Goal: Information Seeking & Learning: Learn about a topic

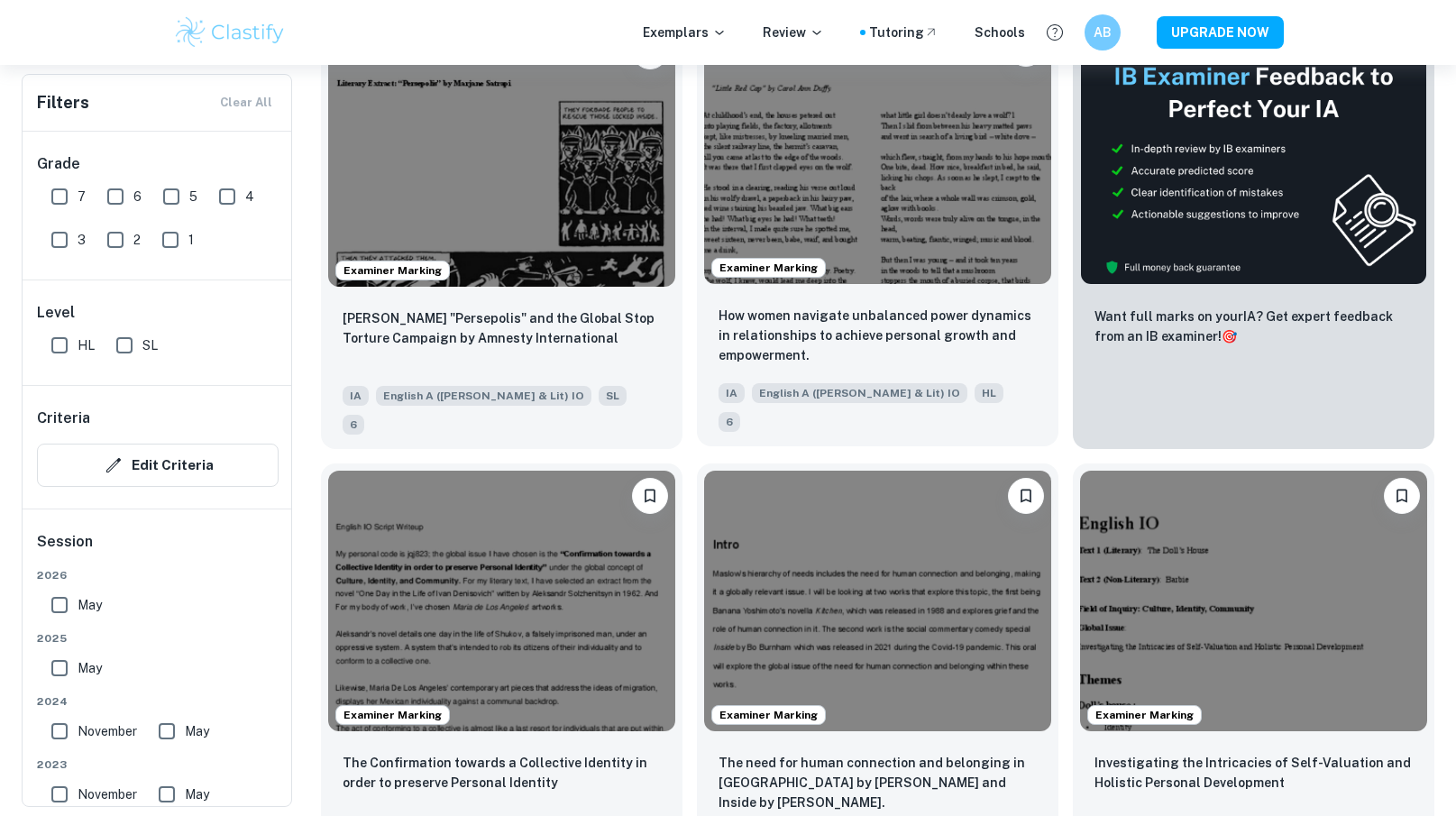
scroll to position [476, 0]
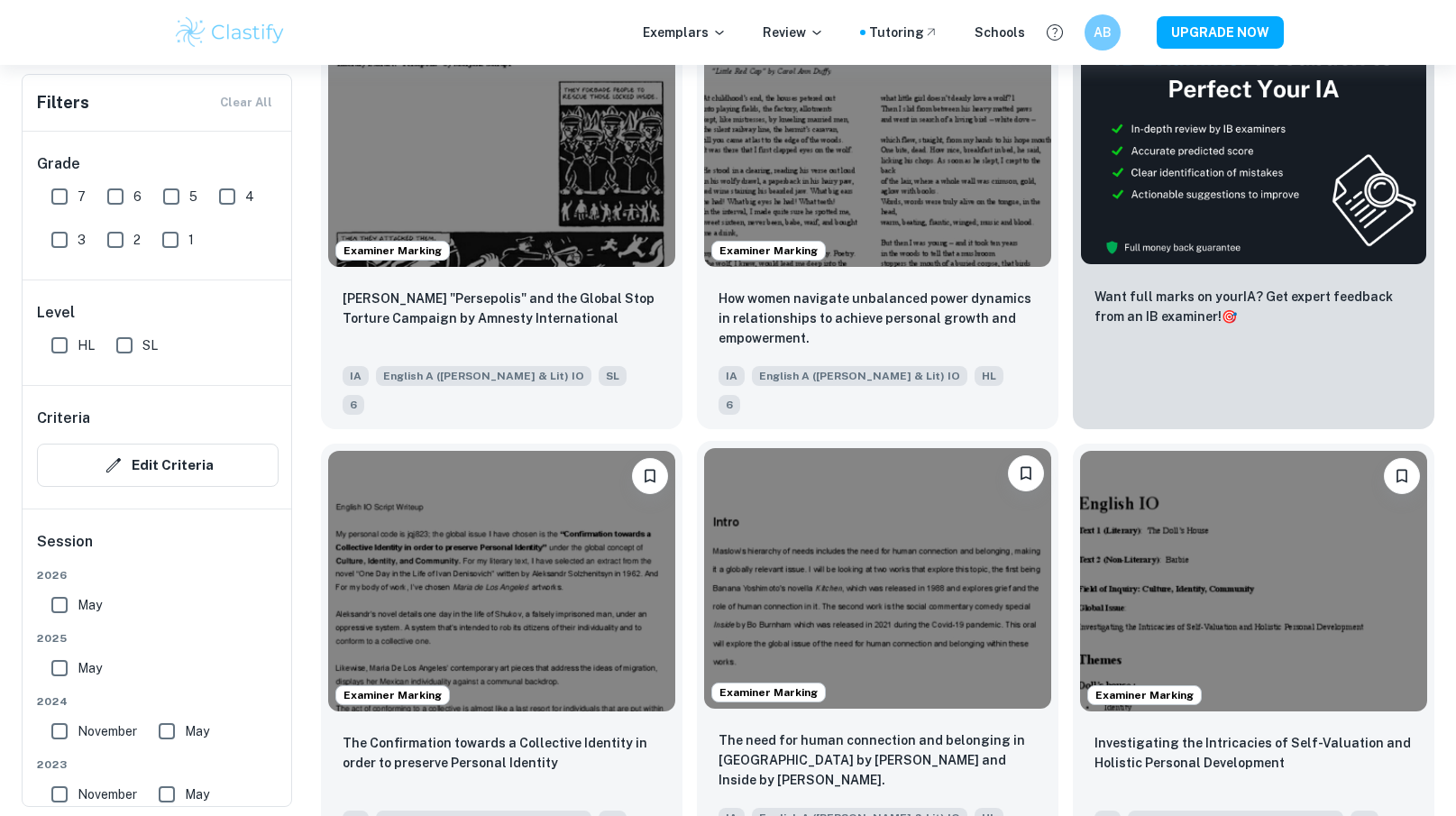
click at [799, 583] on img at bounding box center [877, 578] width 347 height 260
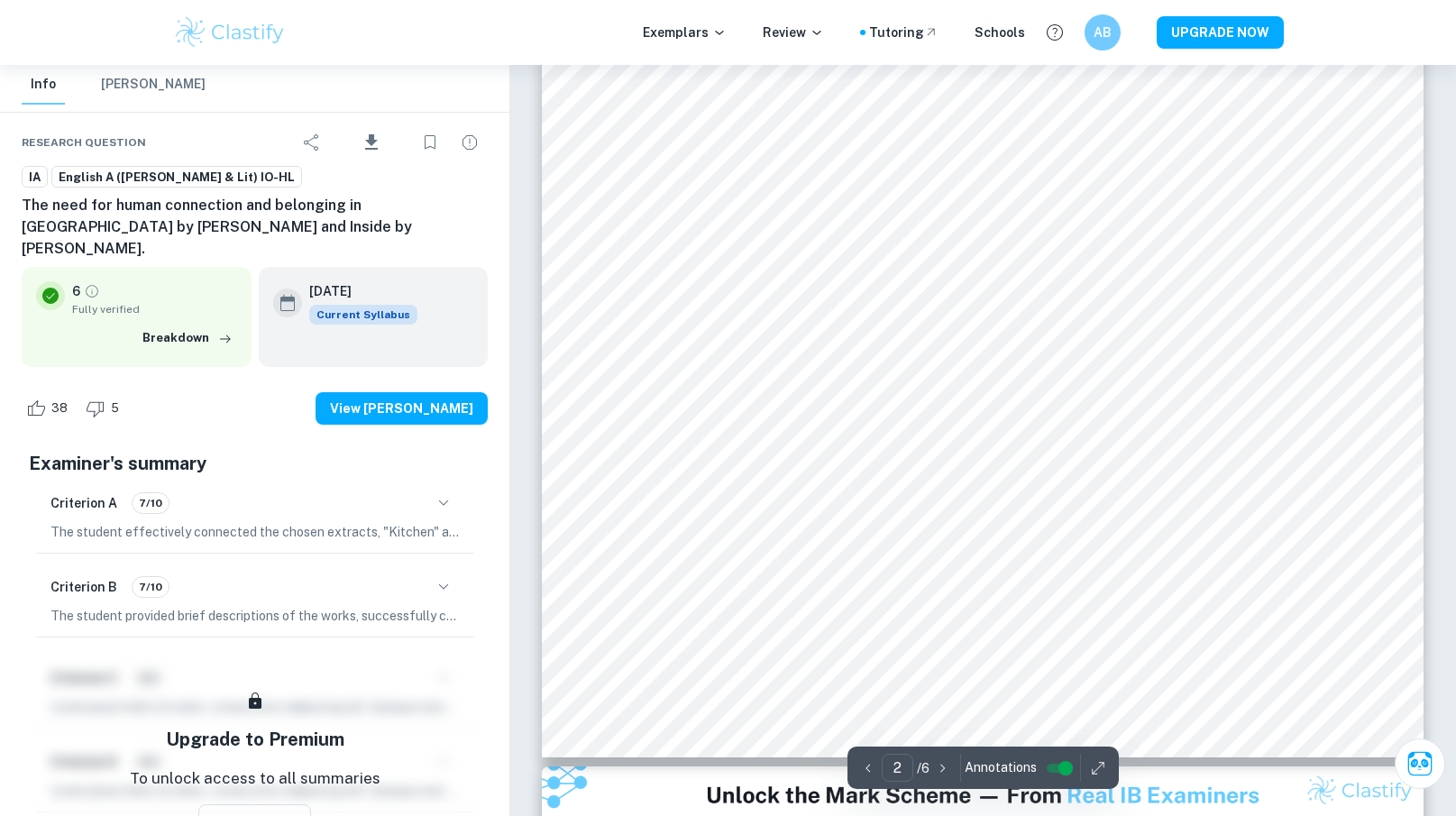
scroll to position [1969, 0]
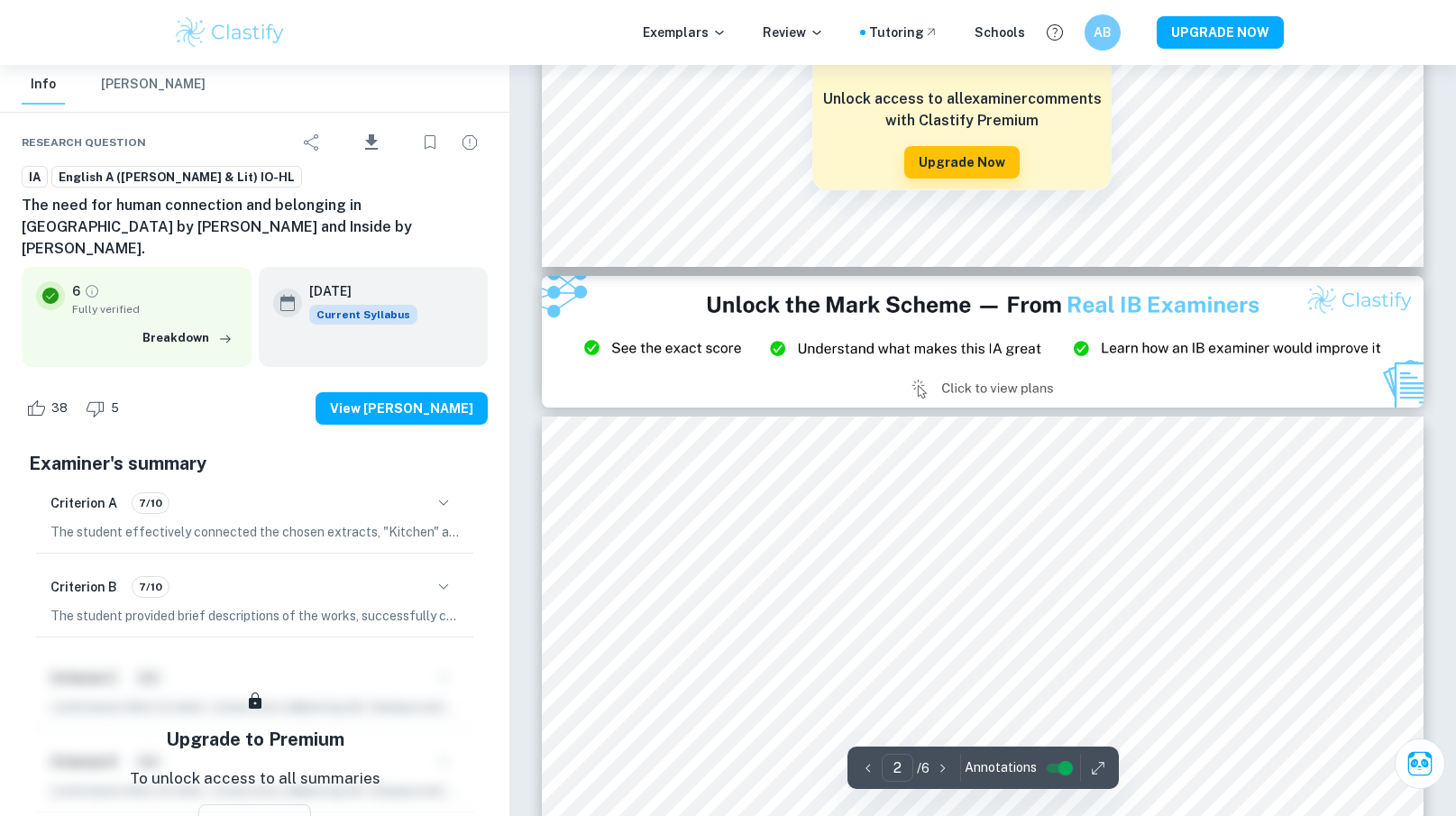
type input "3"
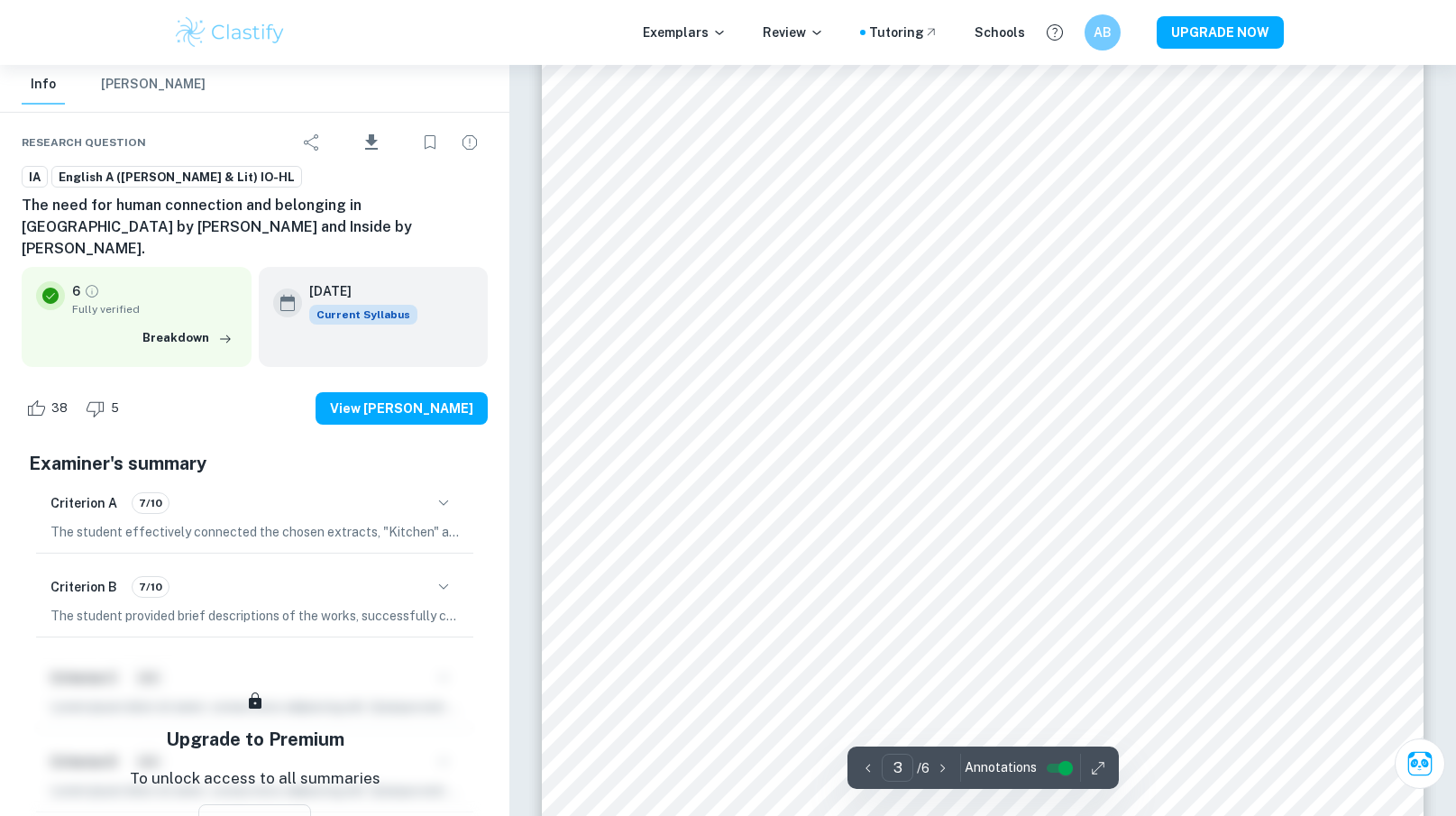
scroll to position [2939, 0]
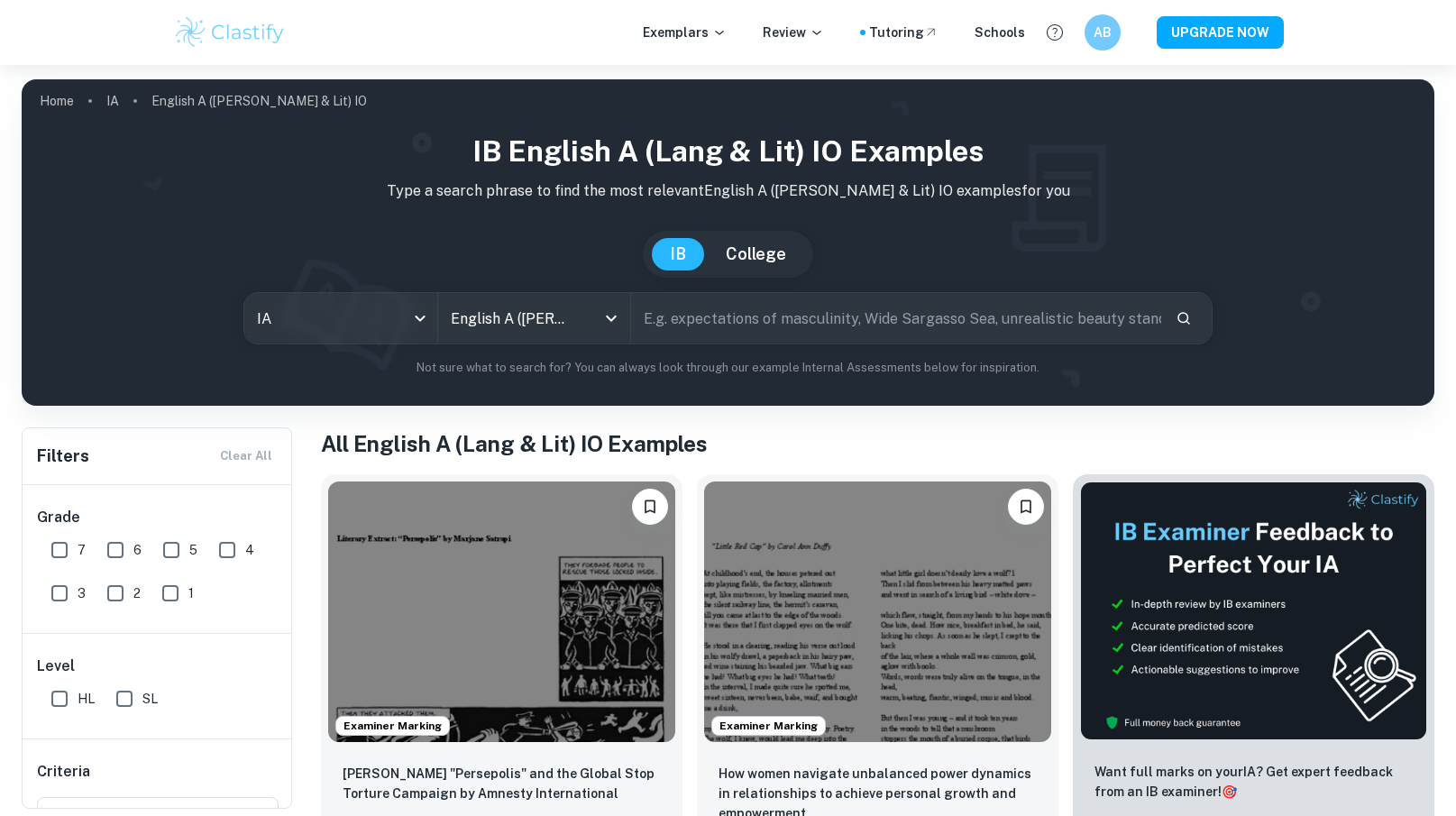
click at [742, 307] on input "text" at bounding box center [896, 319] width 530 height 51
type input "comic"
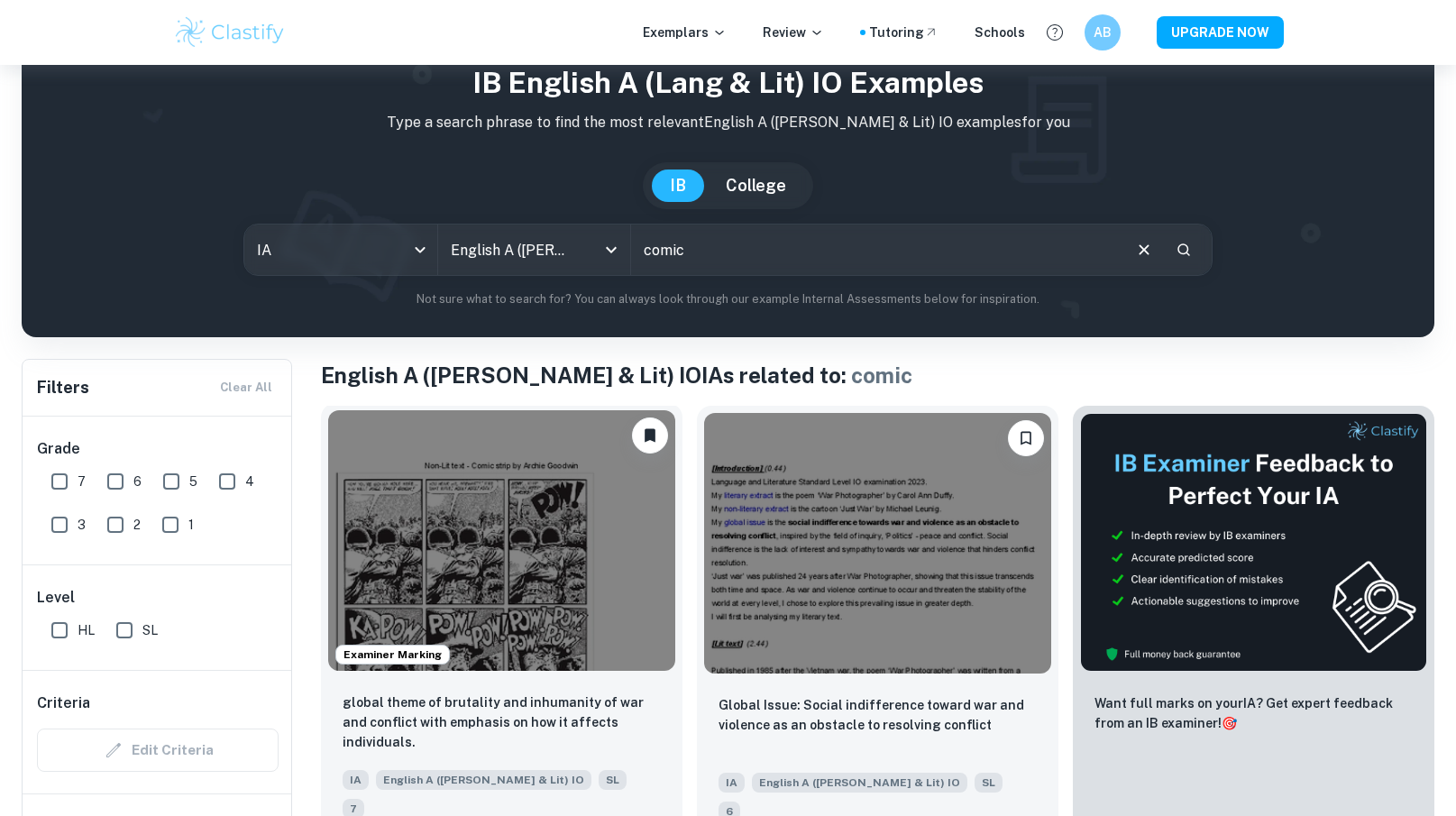
scroll to position [128, 0]
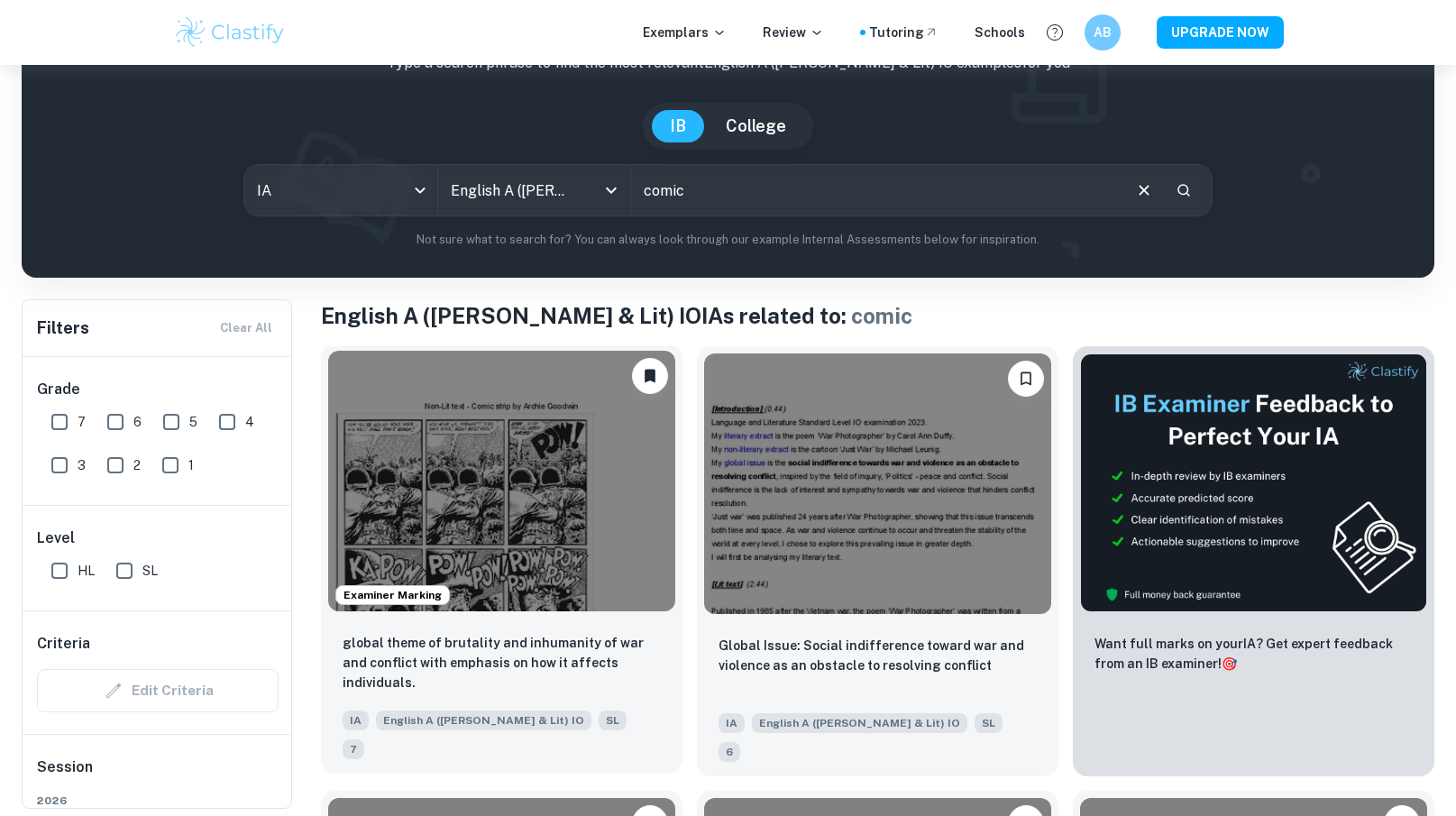
click at [571, 519] on img at bounding box center [501, 481] width 347 height 260
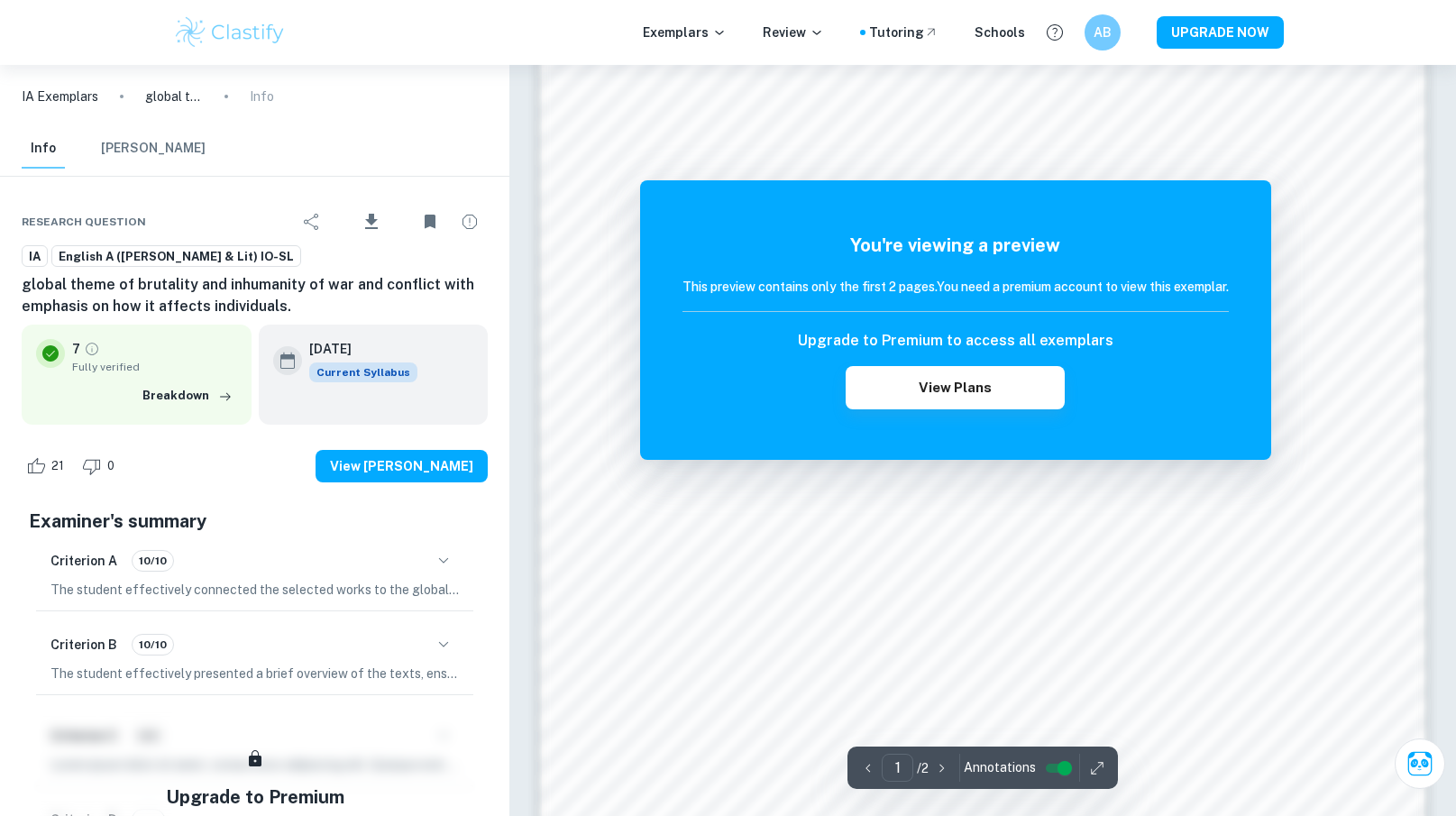
scroll to position [1052, 0]
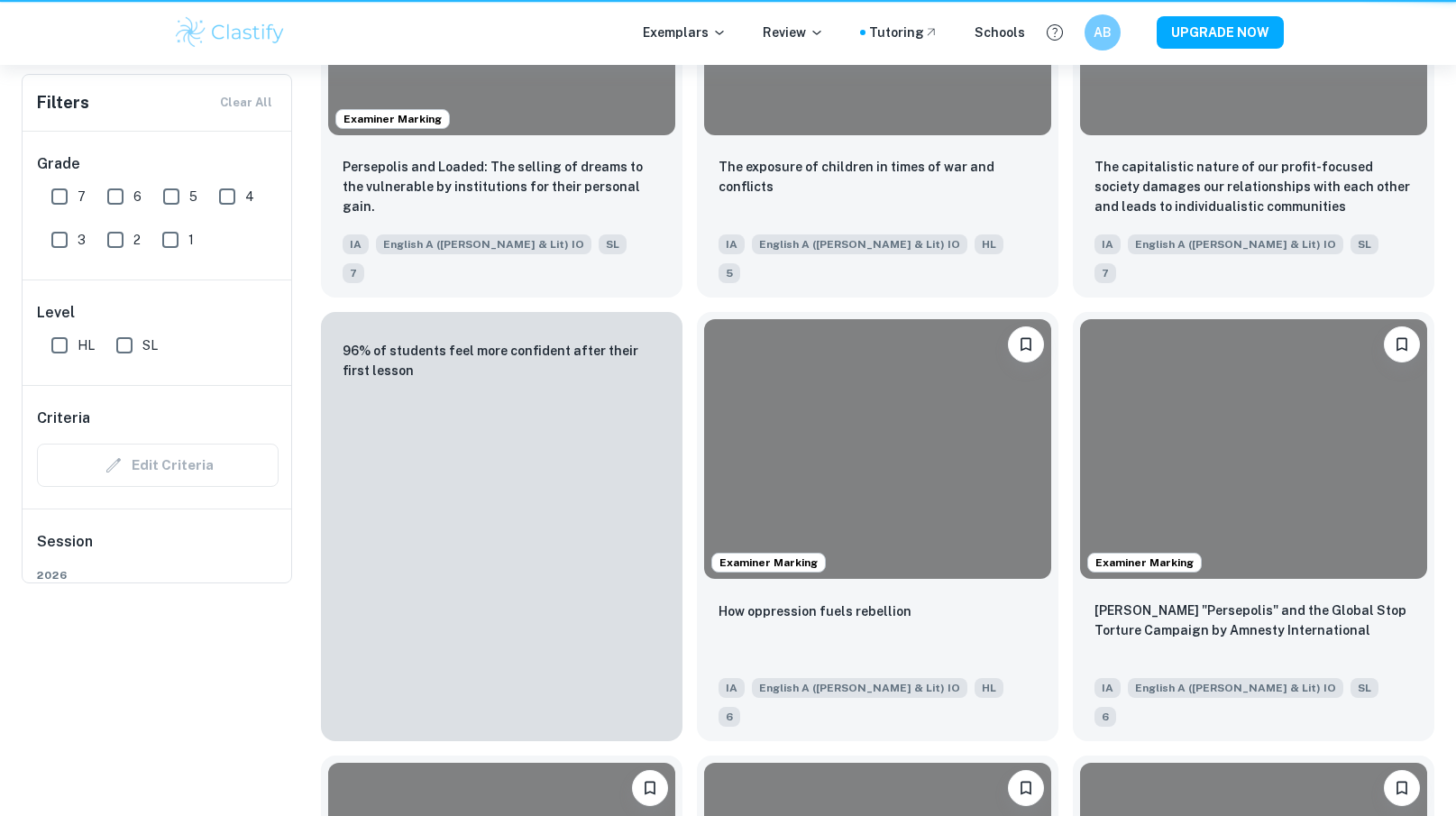
scroll to position [128, 0]
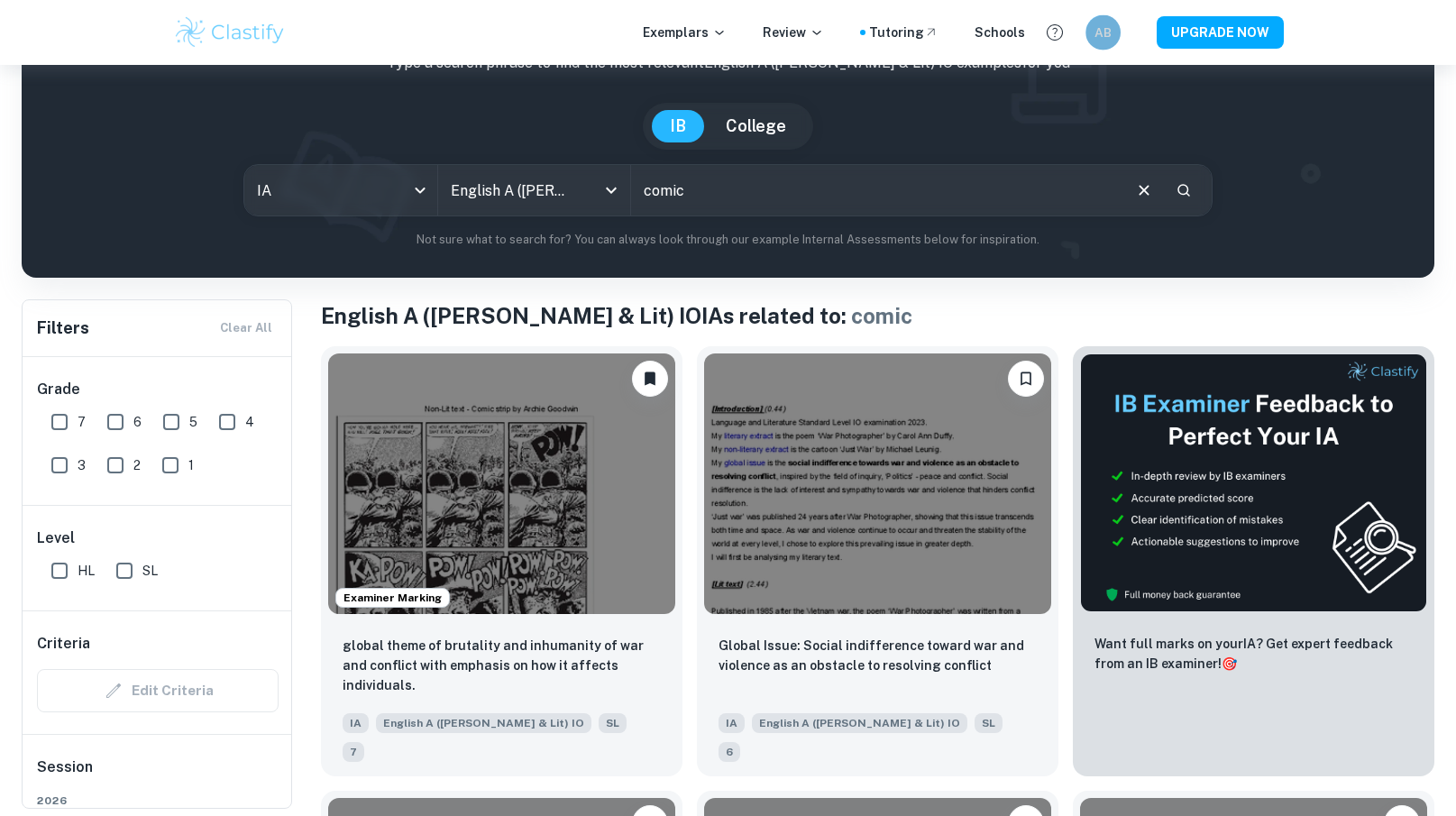
click at [1110, 39] on h6 "AB" at bounding box center [1102, 31] width 20 height 19
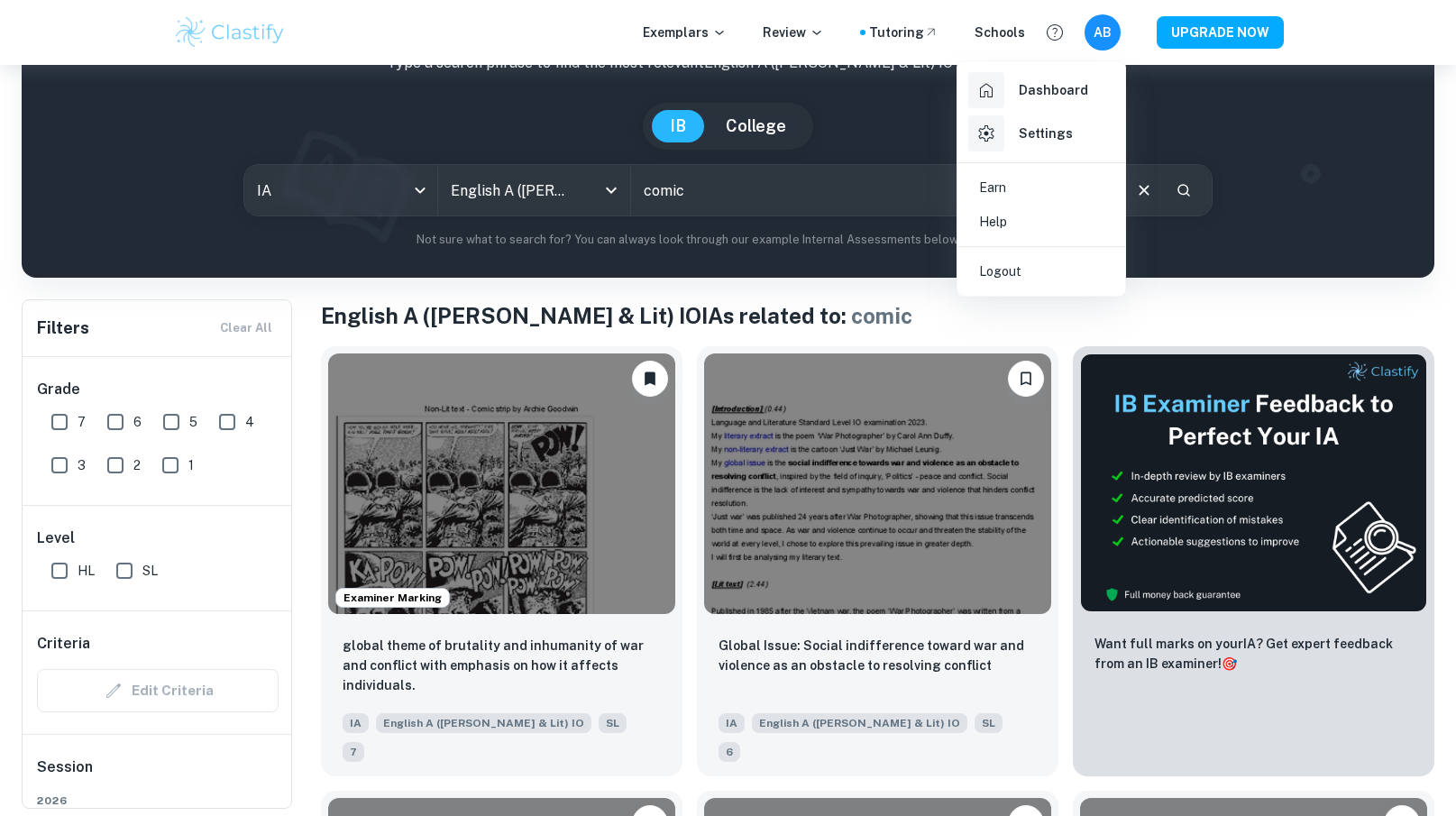
click at [1108, 39] on div at bounding box center [728, 408] width 1456 height 816
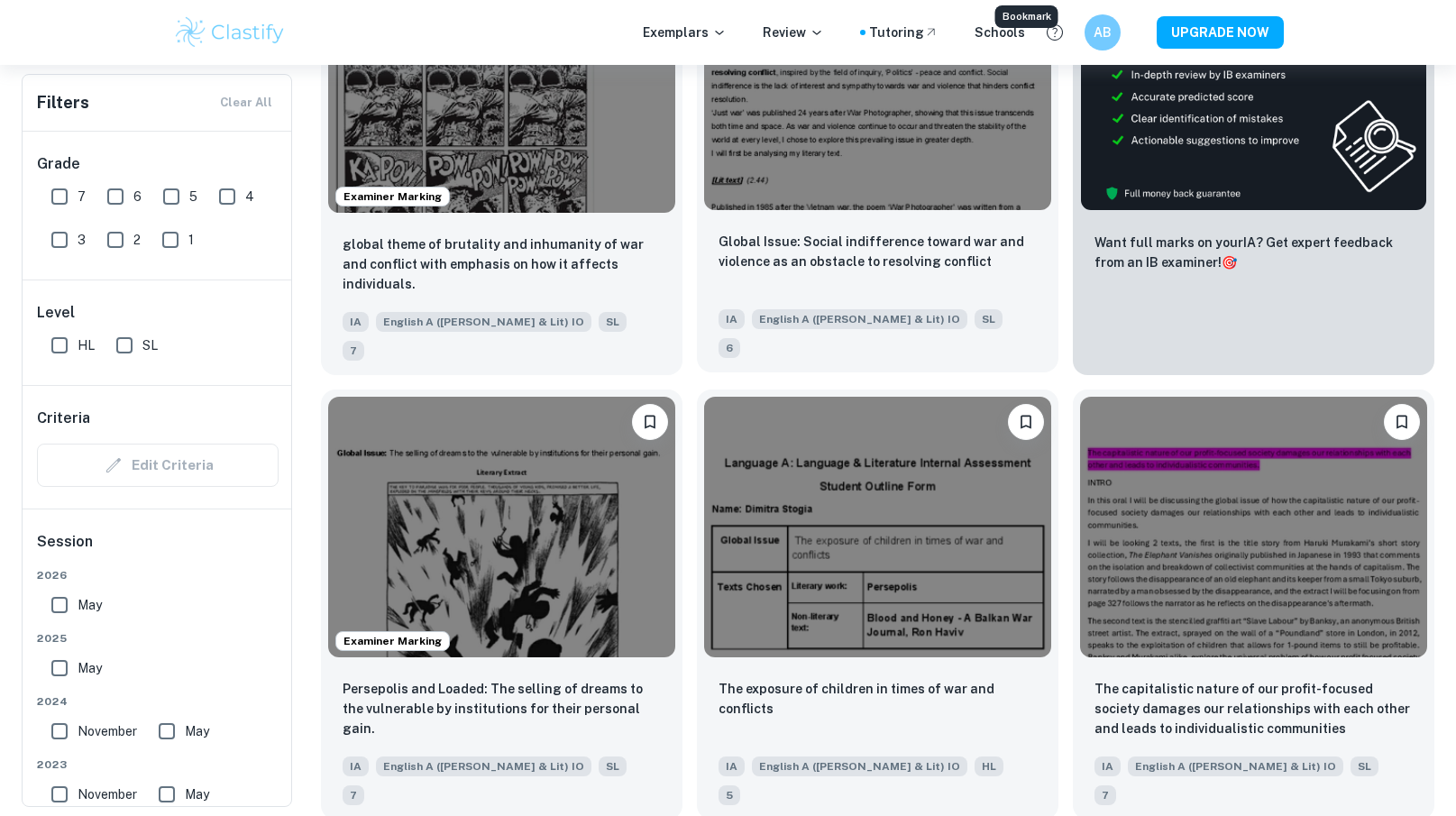
scroll to position [534, 0]
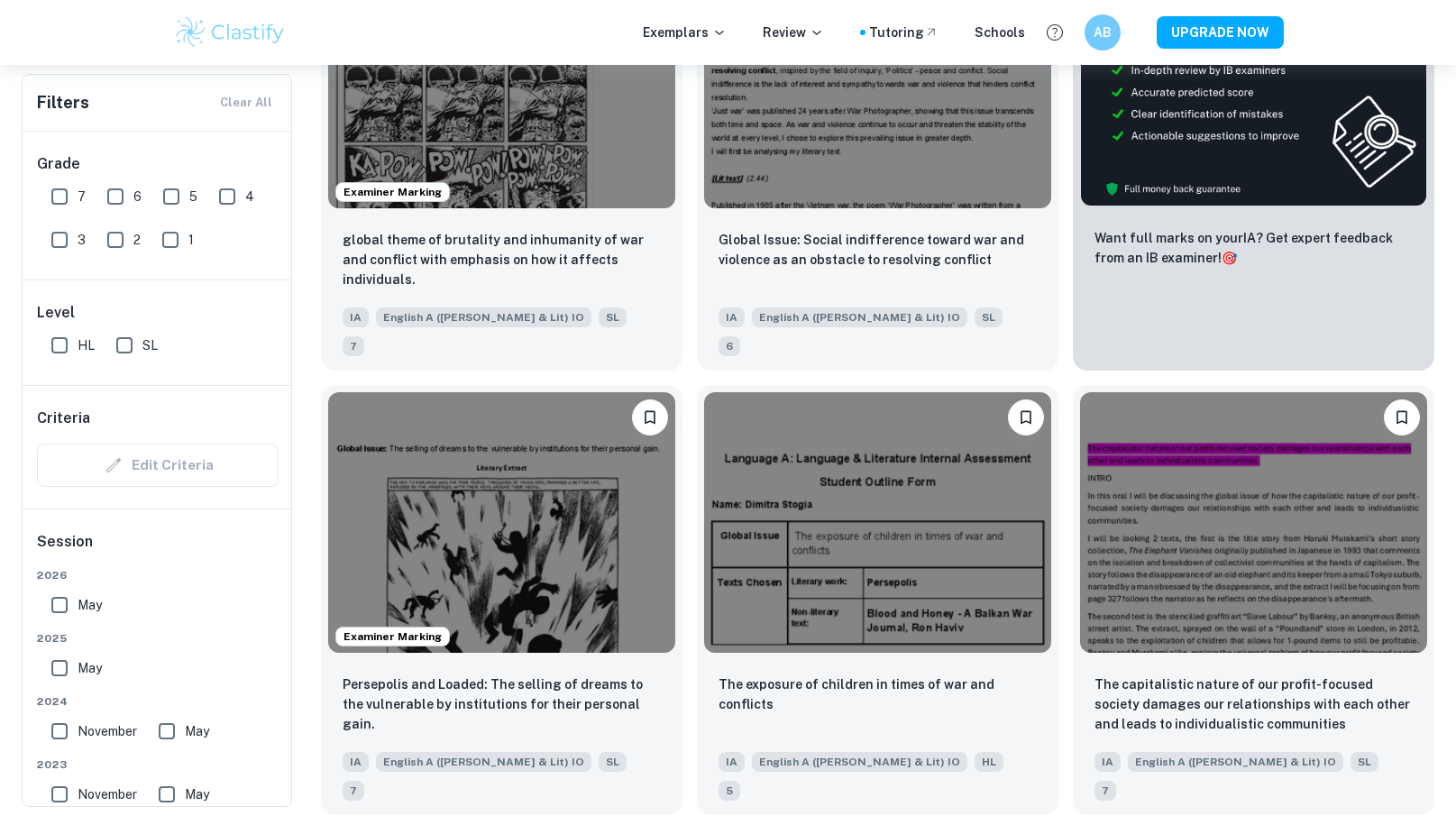
click at [1106, 46] on div "AB" at bounding box center [1102, 32] width 36 height 36
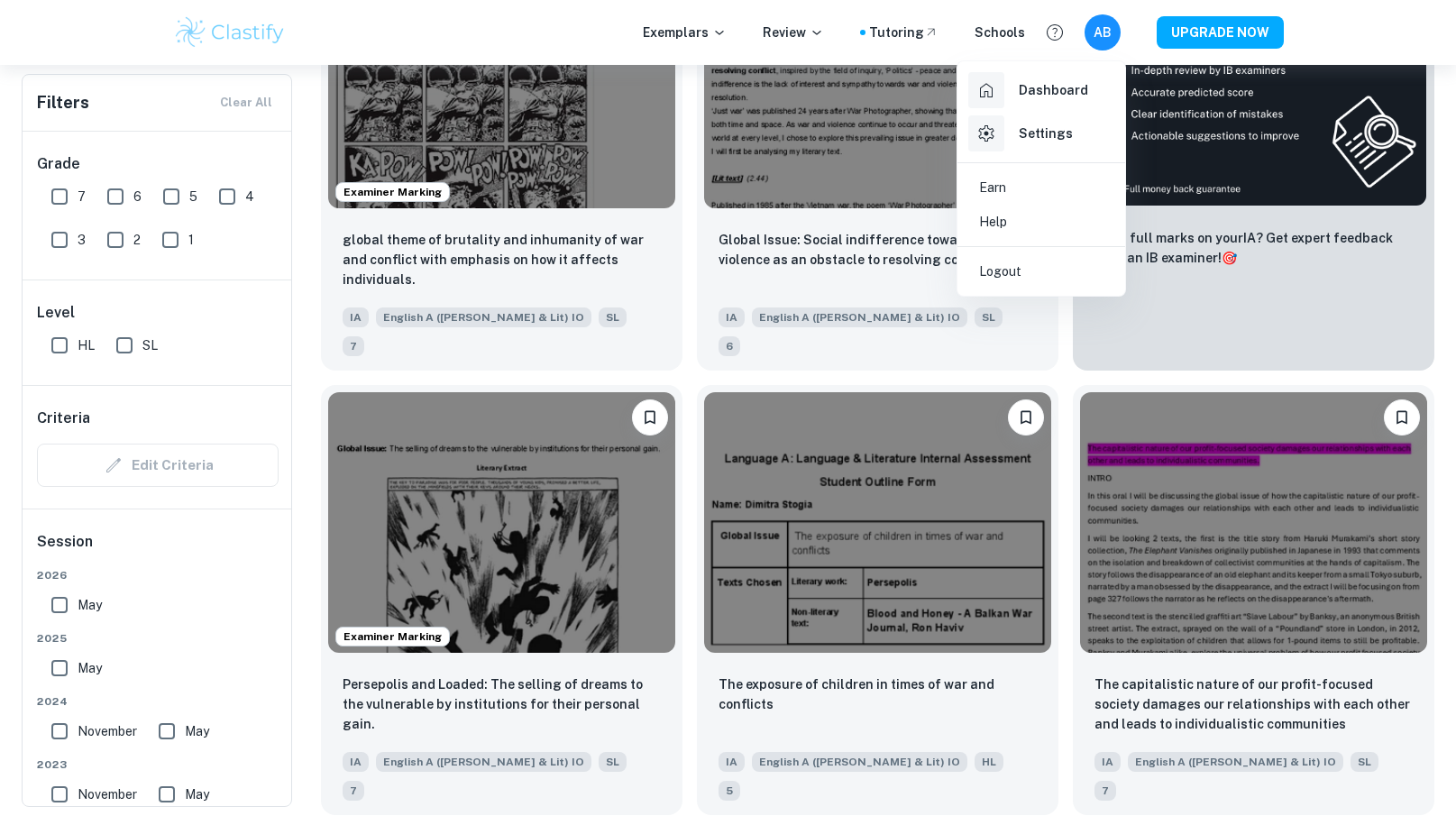
click at [1060, 91] on h6 "Dashboard" at bounding box center [1053, 90] width 69 height 20
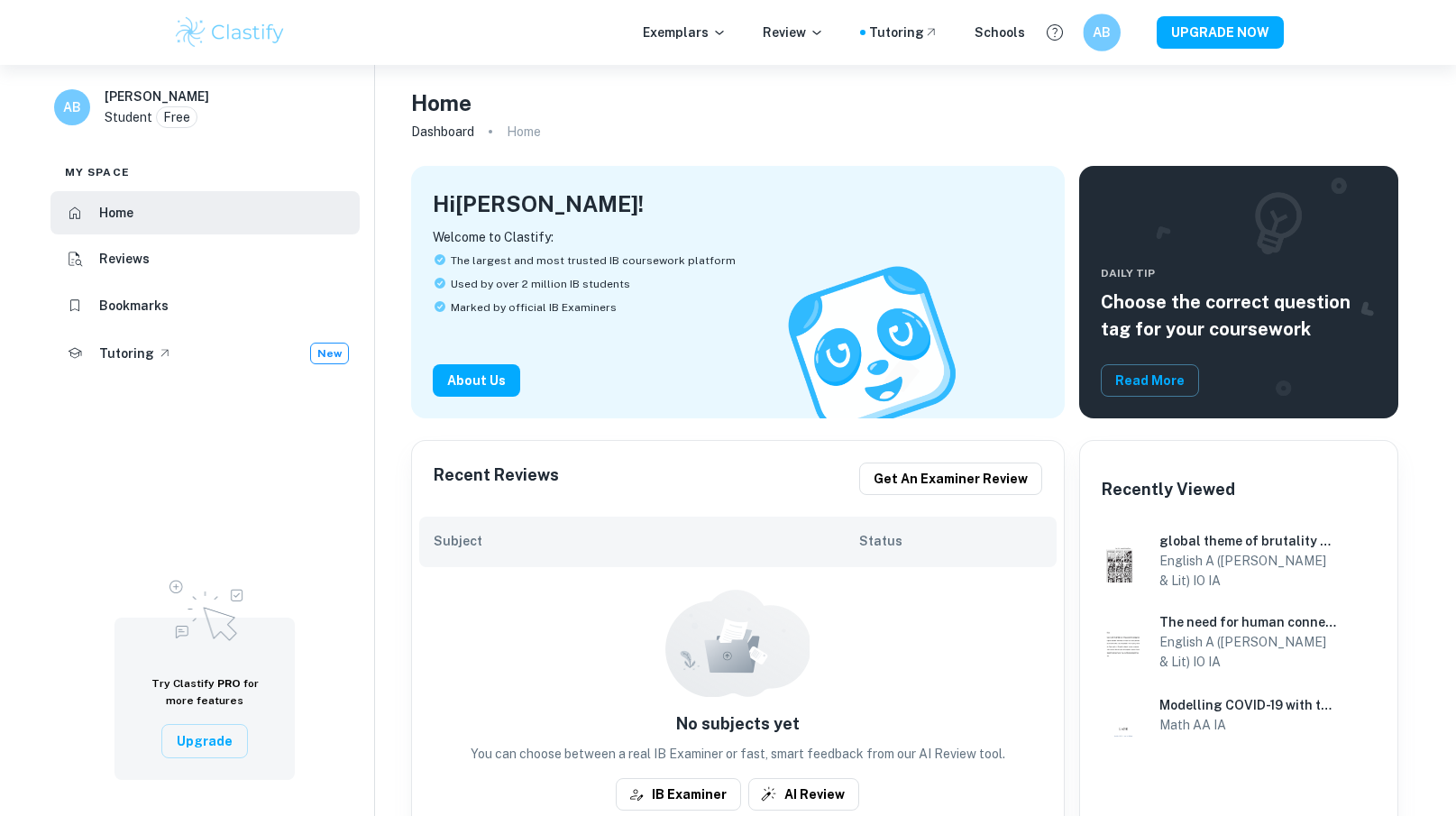
click at [1125, 41] on div "AB" at bounding box center [1120, 32] width 75 height 38
click at [1108, 41] on h6 "AB" at bounding box center [1101, 32] width 22 height 21
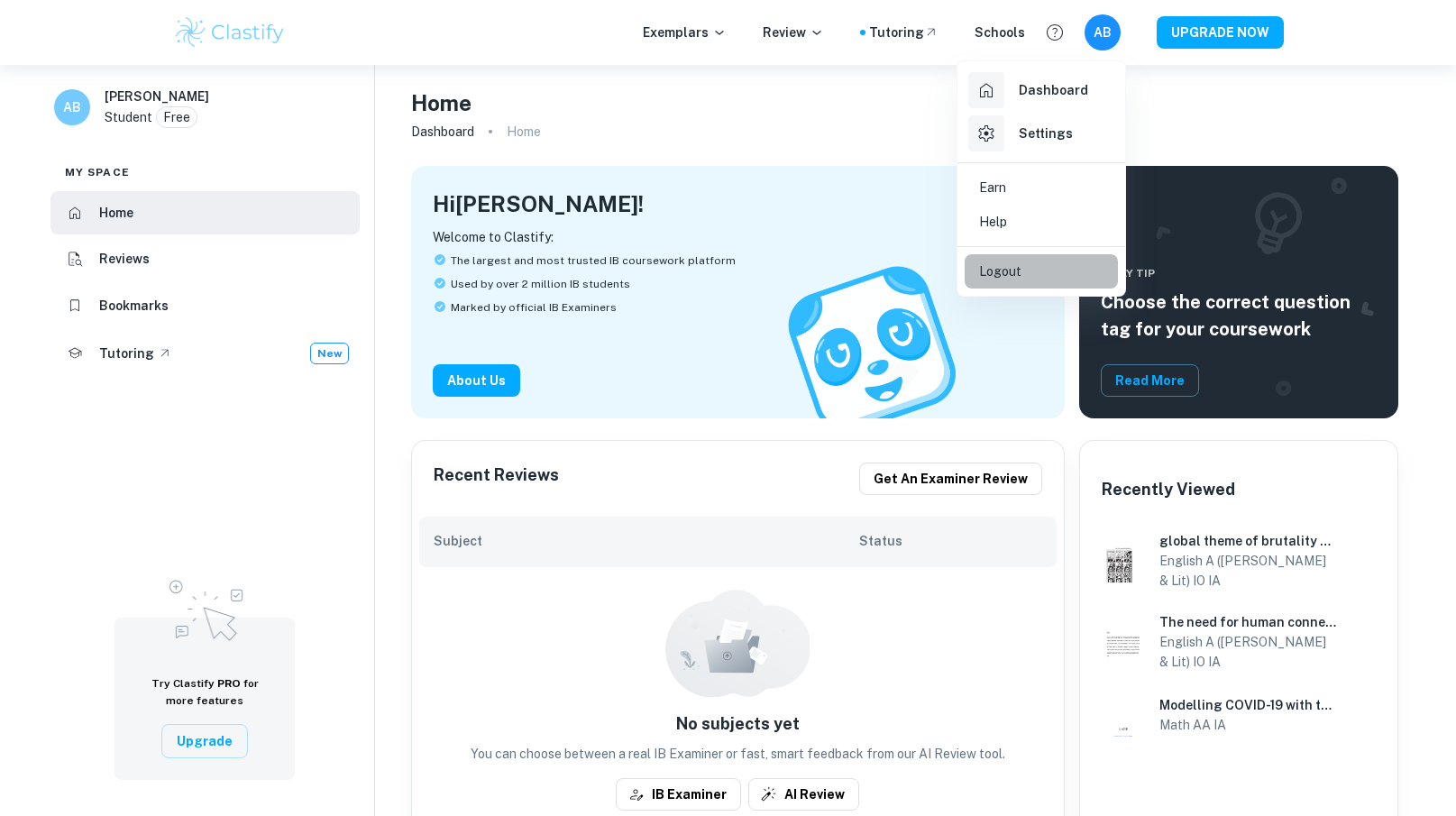
click at [1036, 267] on li "Logout" at bounding box center [1040, 271] width 154 height 34
